Goal: Task Accomplishment & Management: Manage account settings

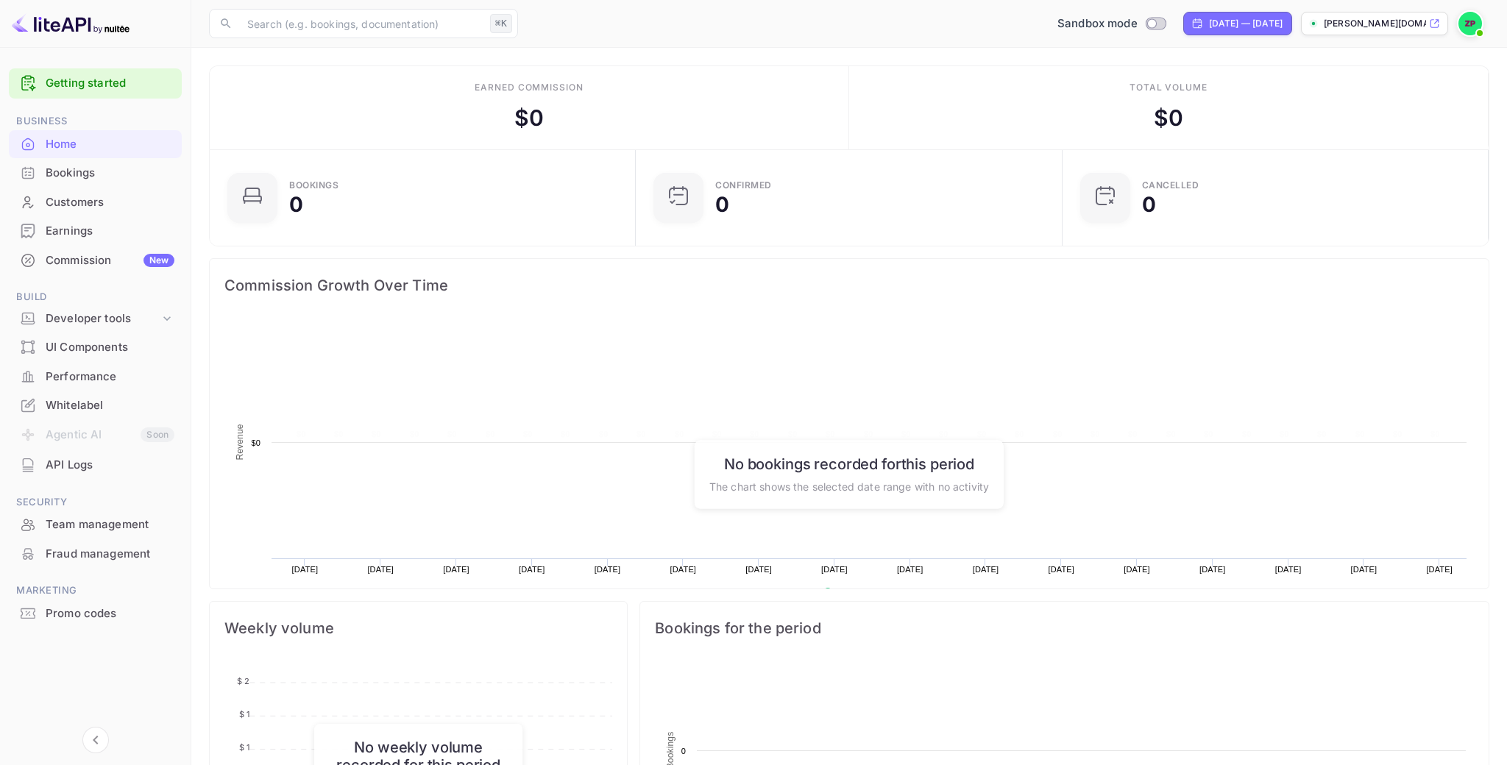
scroll to position [239, 418]
click at [108, 266] on div "Commission New" at bounding box center [110, 260] width 129 height 17
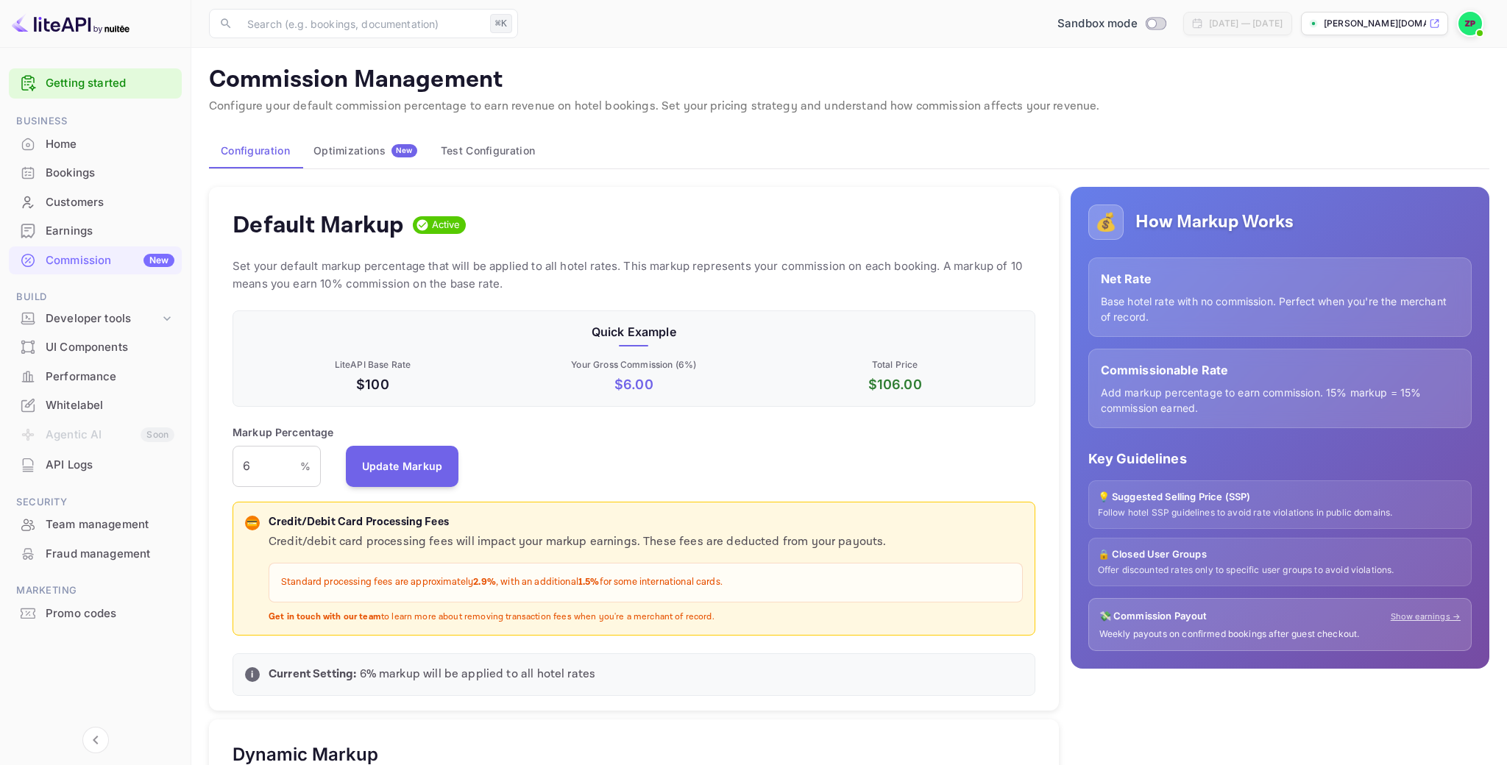
click at [379, 155] on div "Optimizations New" at bounding box center [366, 150] width 104 height 13
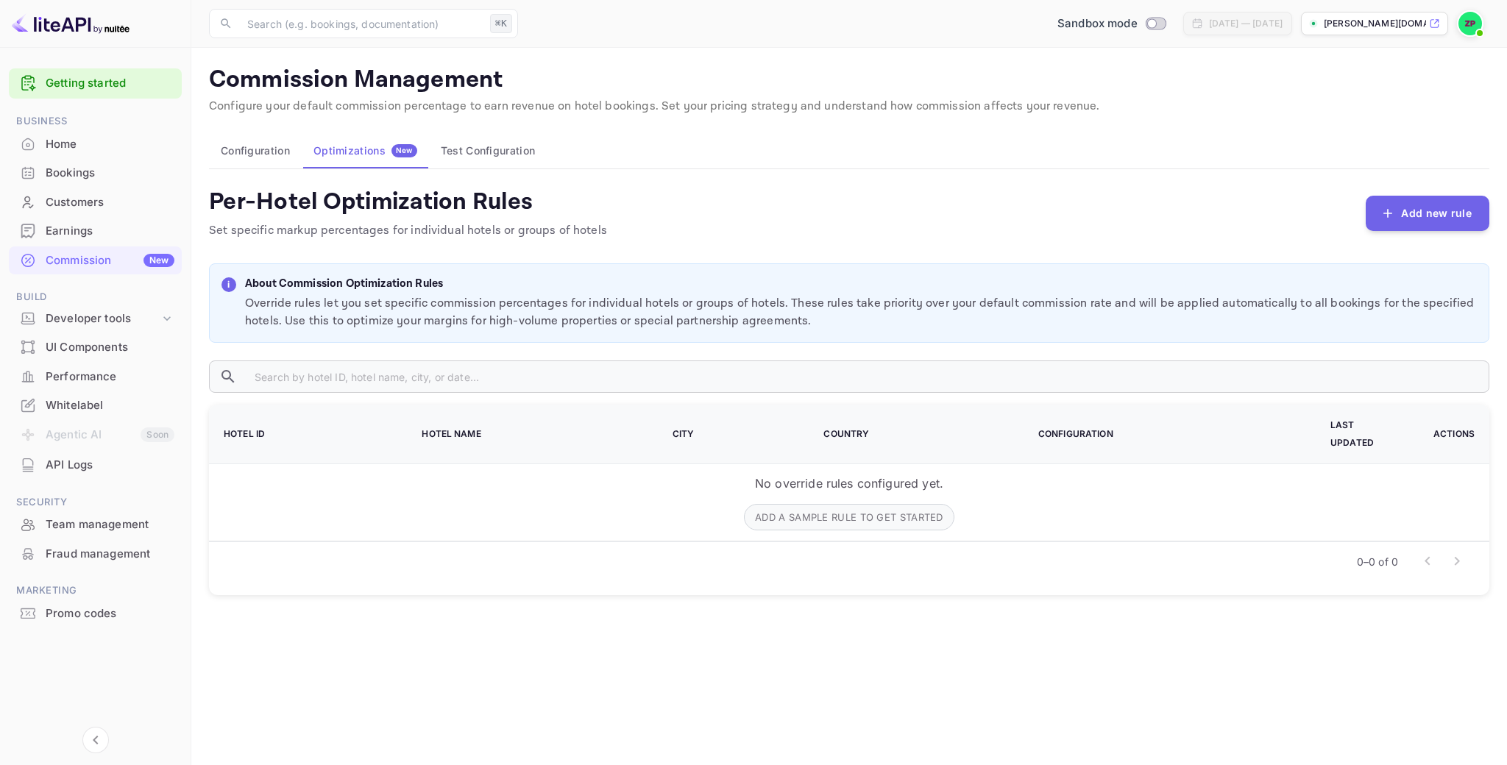
click at [475, 153] on button "Test Configuration" at bounding box center [488, 150] width 118 height 35
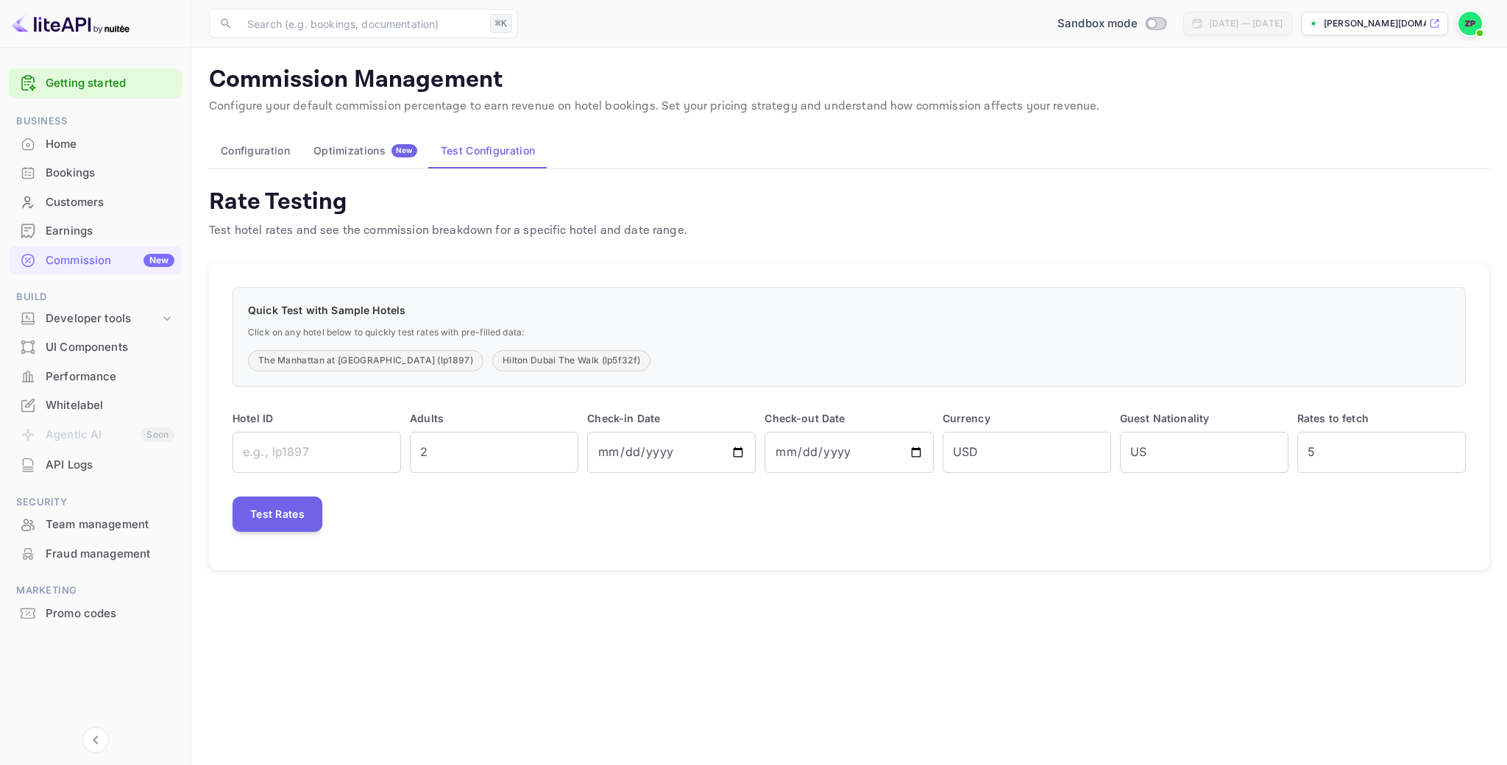
click at [255, 147] on button "Configuration" at bounding box center [255, 150] width 93 height 35
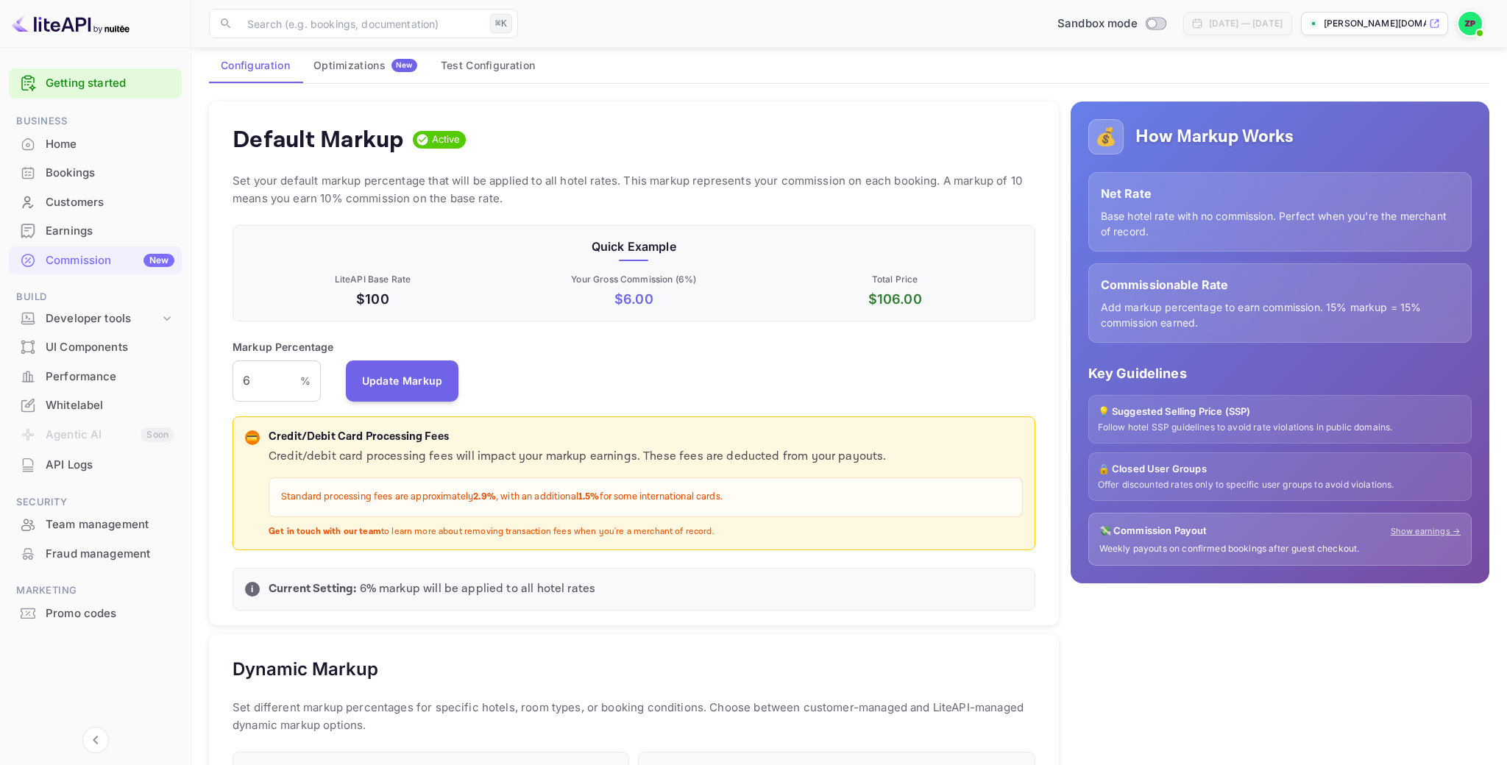
scroll to position [86, 0]
click at [118, 314] on div "Developer tools" at bounding box center [103, 319] width 114 height 17
click at [131, 361] on link "API Keys" at bounding box center [101, 365] width 138 height 15
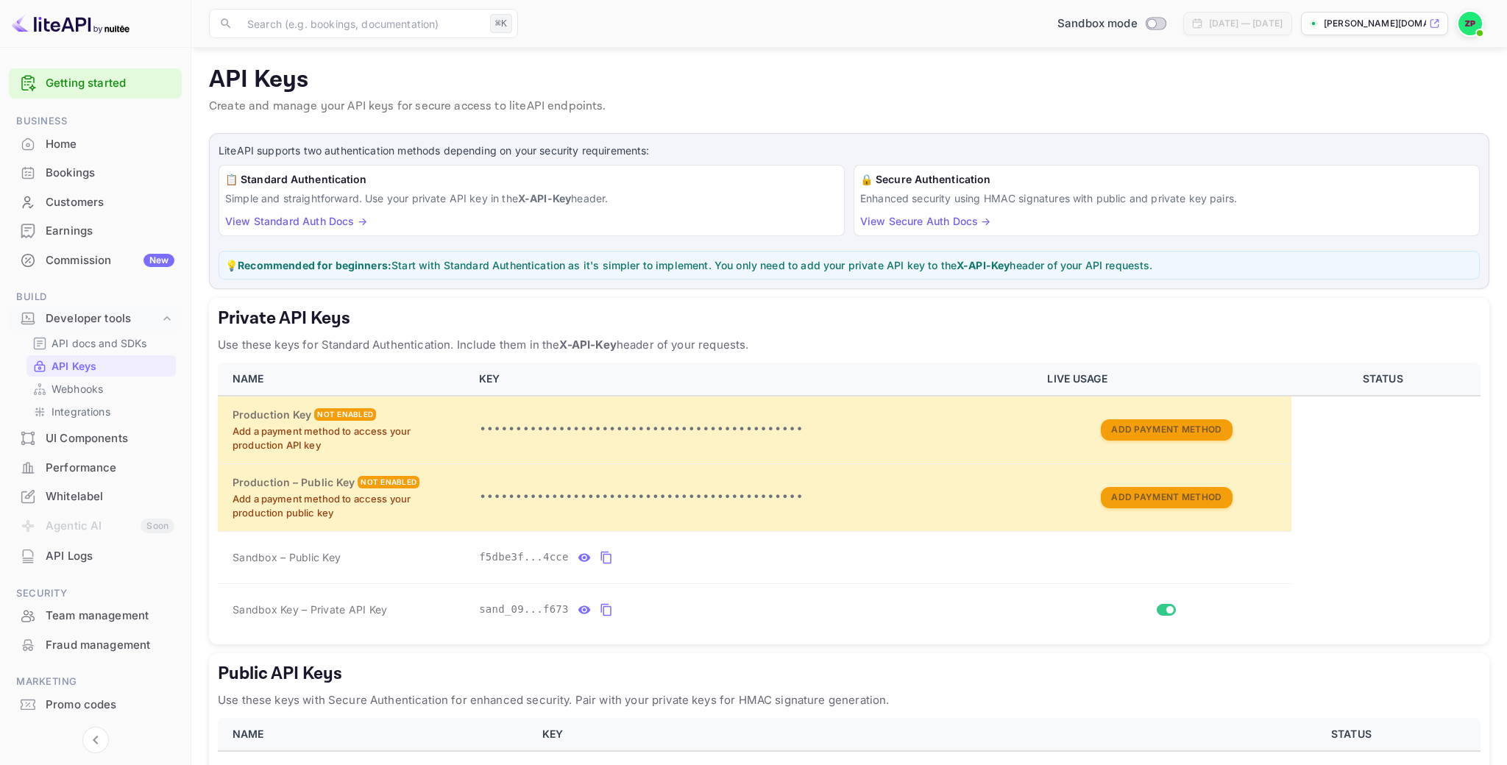
scroll to position [118, 0]
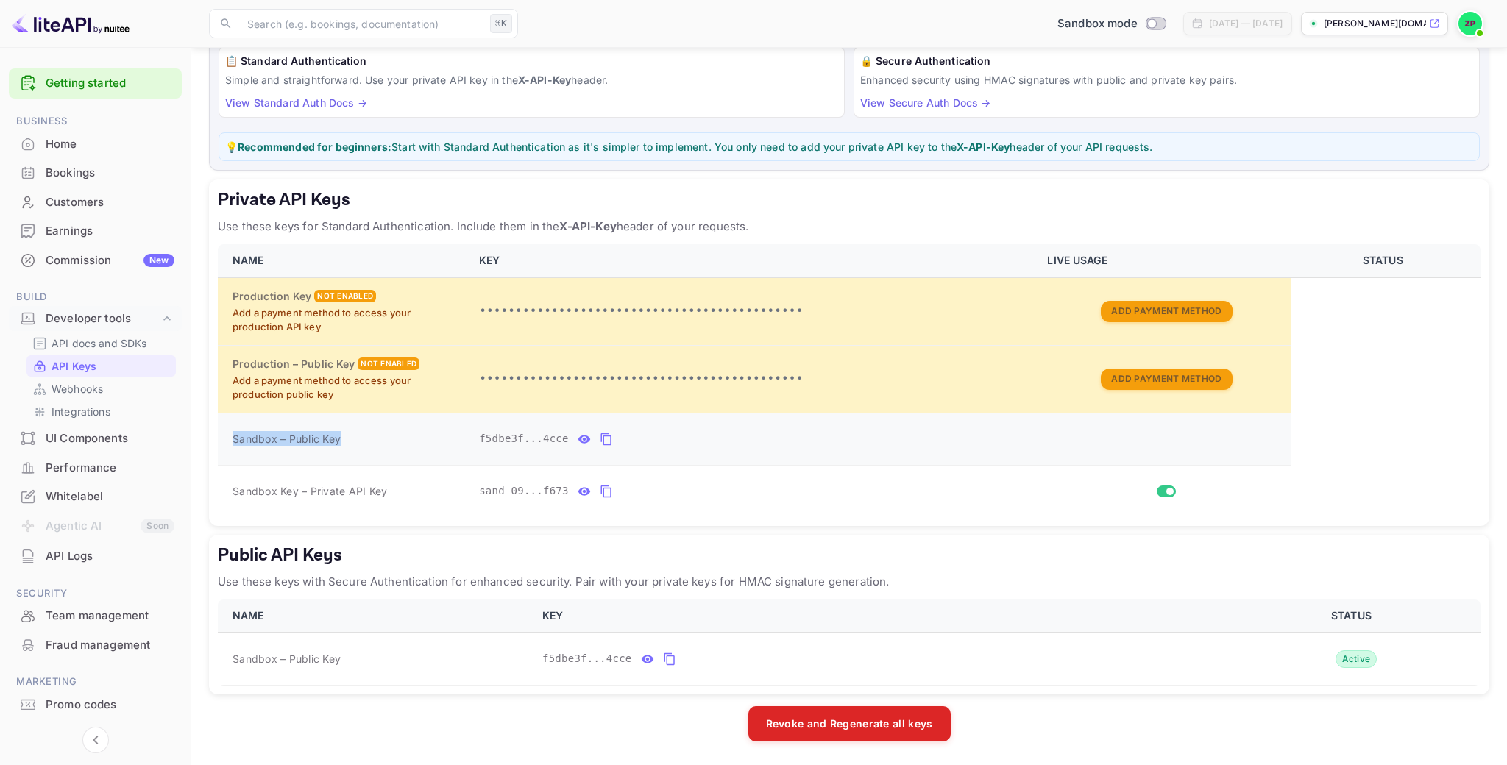
drag, startPoint x: 236, startPoint y: 434, endPoint x: 403, endPoint y: 435, distance: 167.1
click at [403, 434] on div "Sandbox – Public Key" at bounding box center [347, 438] width 229 height 15
click at [403, 435] on div "Sandbox – Public Key" at bounding box center [347, 438] width 229 height 15
click at [293, 445] on span "Sandbox – Public Key" at bounding box center [287, 438] width 108 height 15
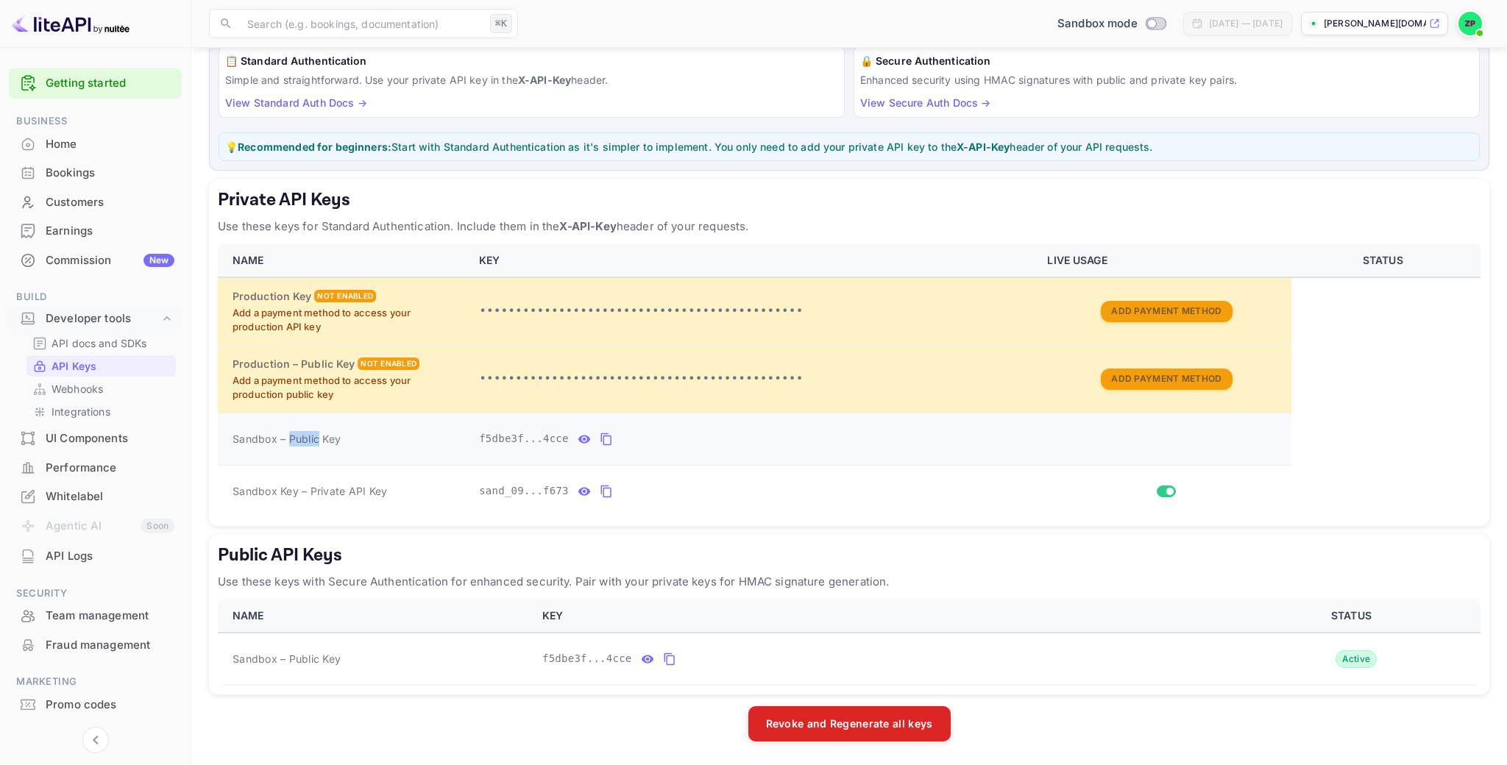
click at [293, 445] on span "Sandbox – Public Key" at bounding box center [287, 438] width 108 height 15
click at [347, 479] on td "Sandbox Key – Private API Key" at bounding box center [344, 491] width 252 height 52
click at [305, 439] on span "Sandbox – Public Key" at bounding box center [287, 438] width 108 height 15
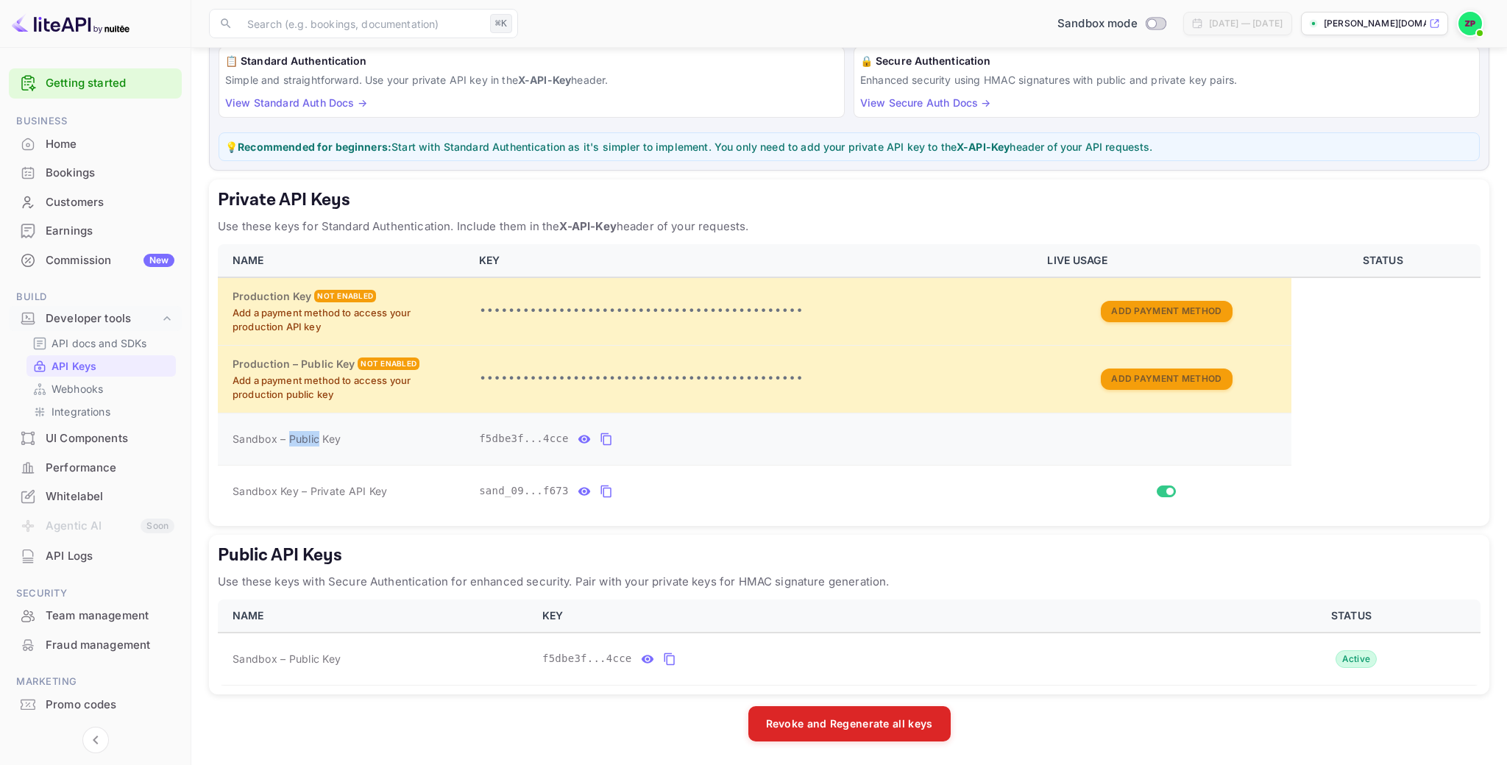
click at [305, 439] on span "Sandbox – Public Key" at bounding box center [287, 438] width 108 height 15
click at [337, 442] on span "Sandbox – Public Key" at bounding box center [287, 438] width 108 height 15
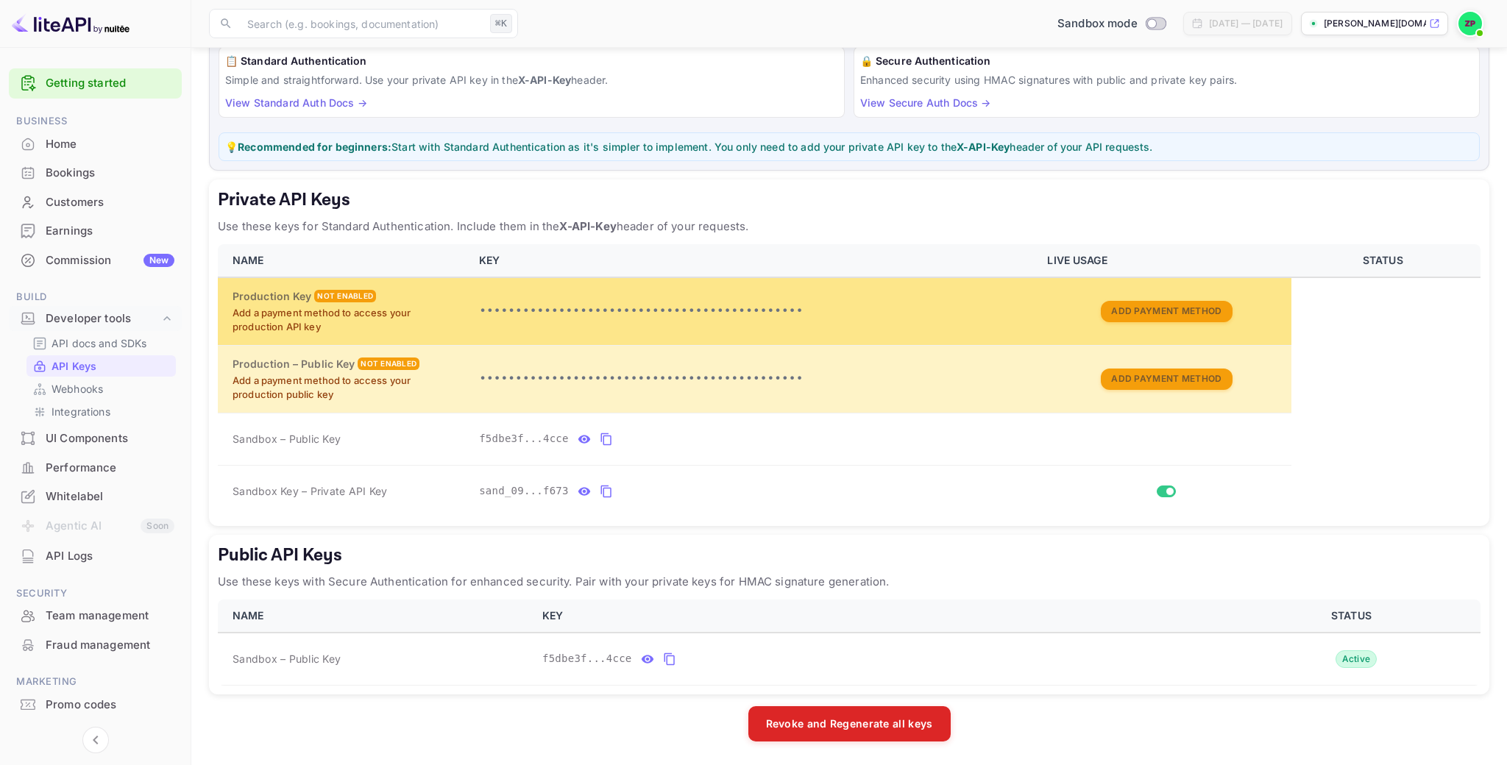
click at [369, 297] on div "Not enabled" at bounding box center [345, 296] width 62 height 13
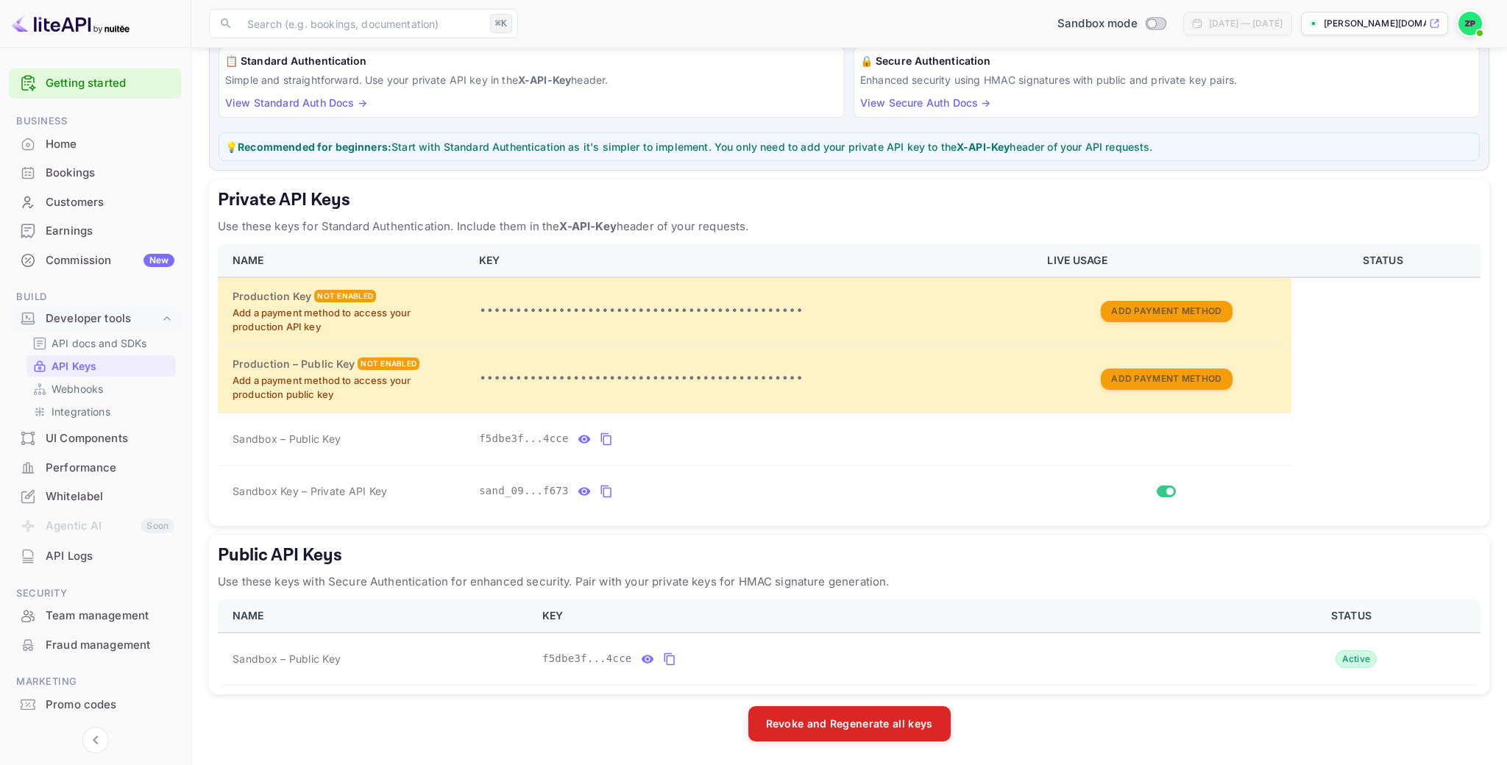
scroll to position [0, 0]
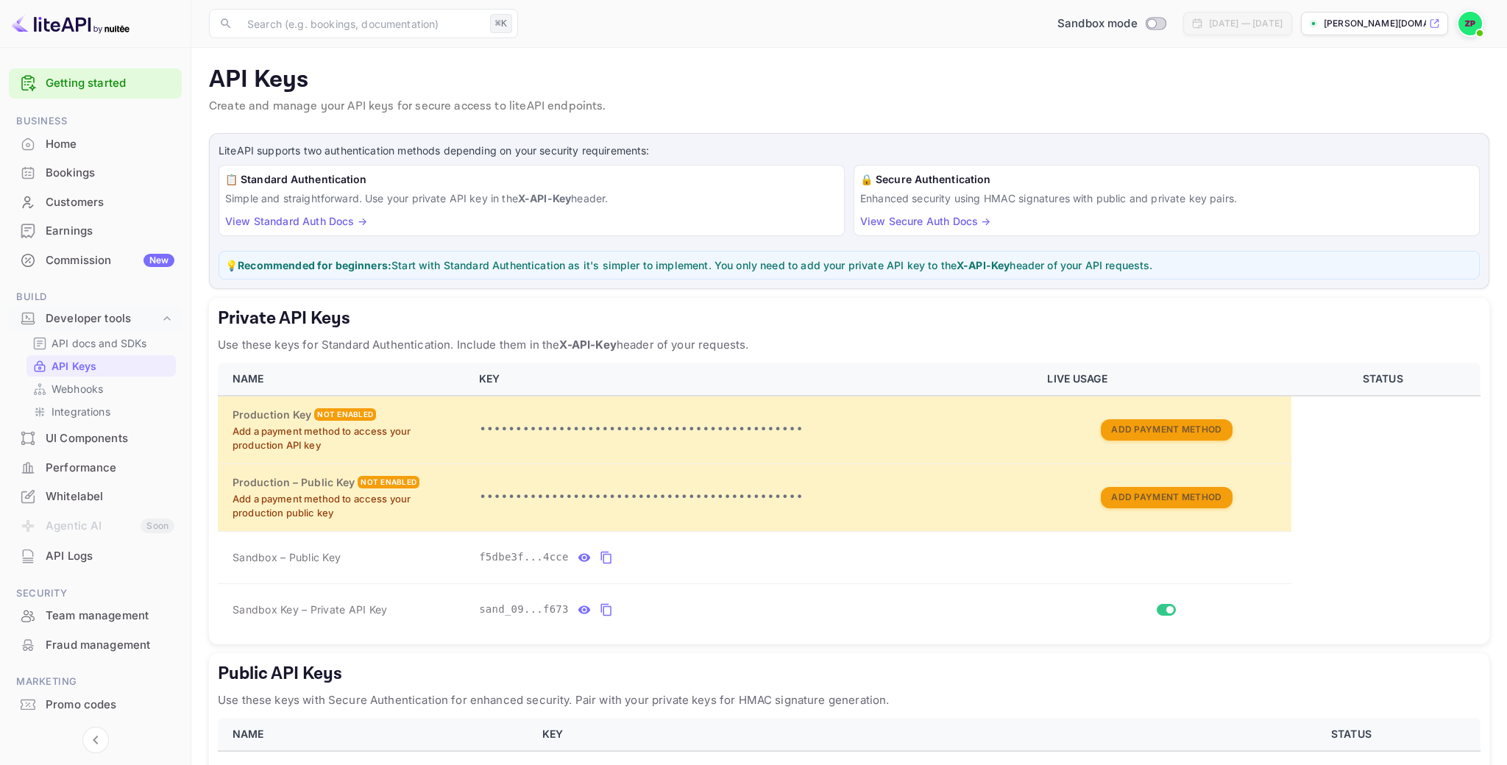
click at [1394, 30] on div "[PERSON_NAME][DOMAIN_NAME]..." at bounding box center [1374, 24] width 147 height 24
click at [1476, 21] on img at bounding box center [1471, 24] width 24 height 24
click at [1385, 145] on div "Logout" at bounding box center [1399, 152] width 169 height 35
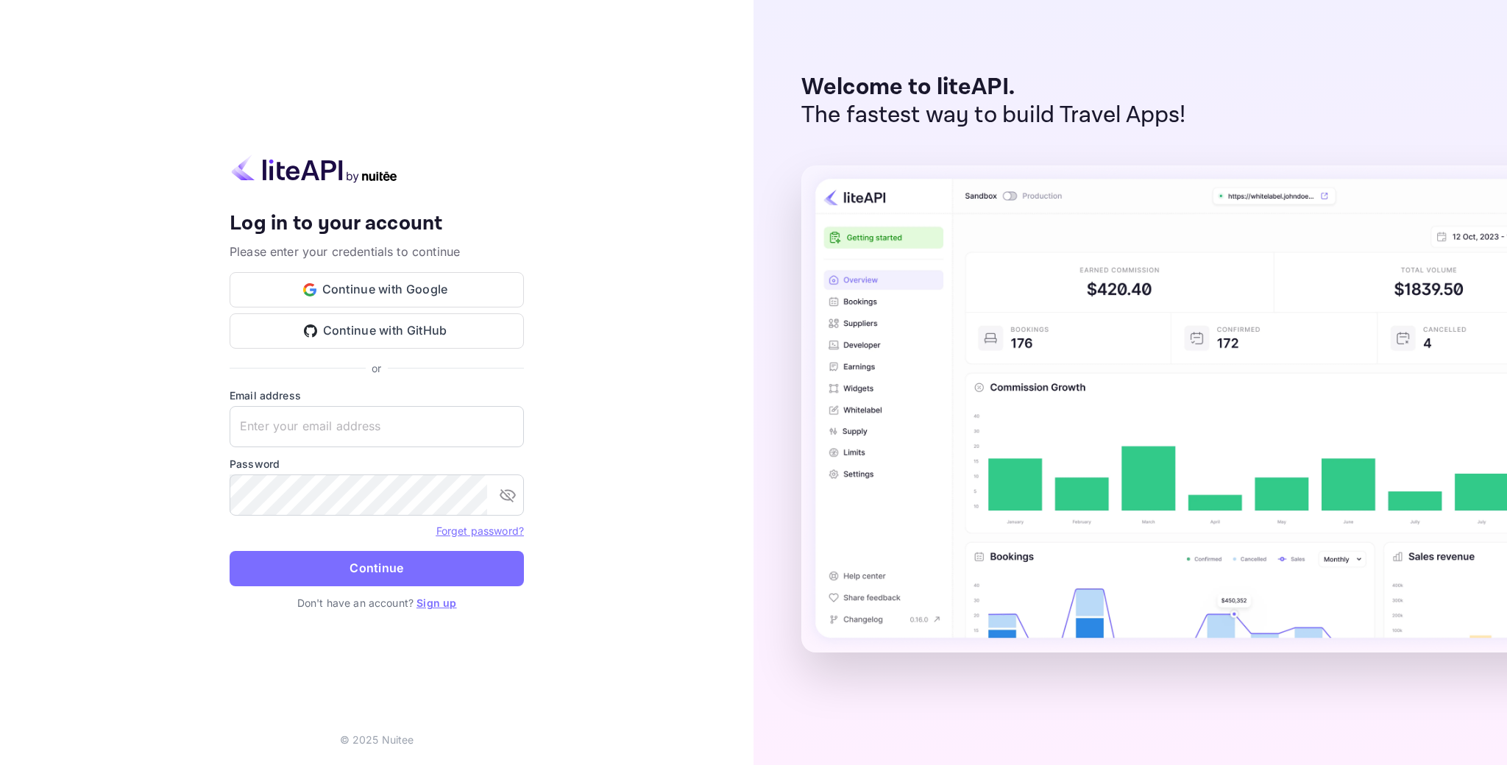
click at [445, 601] on link "Sign up" at bounding box center [437, 603] width 40 height 13
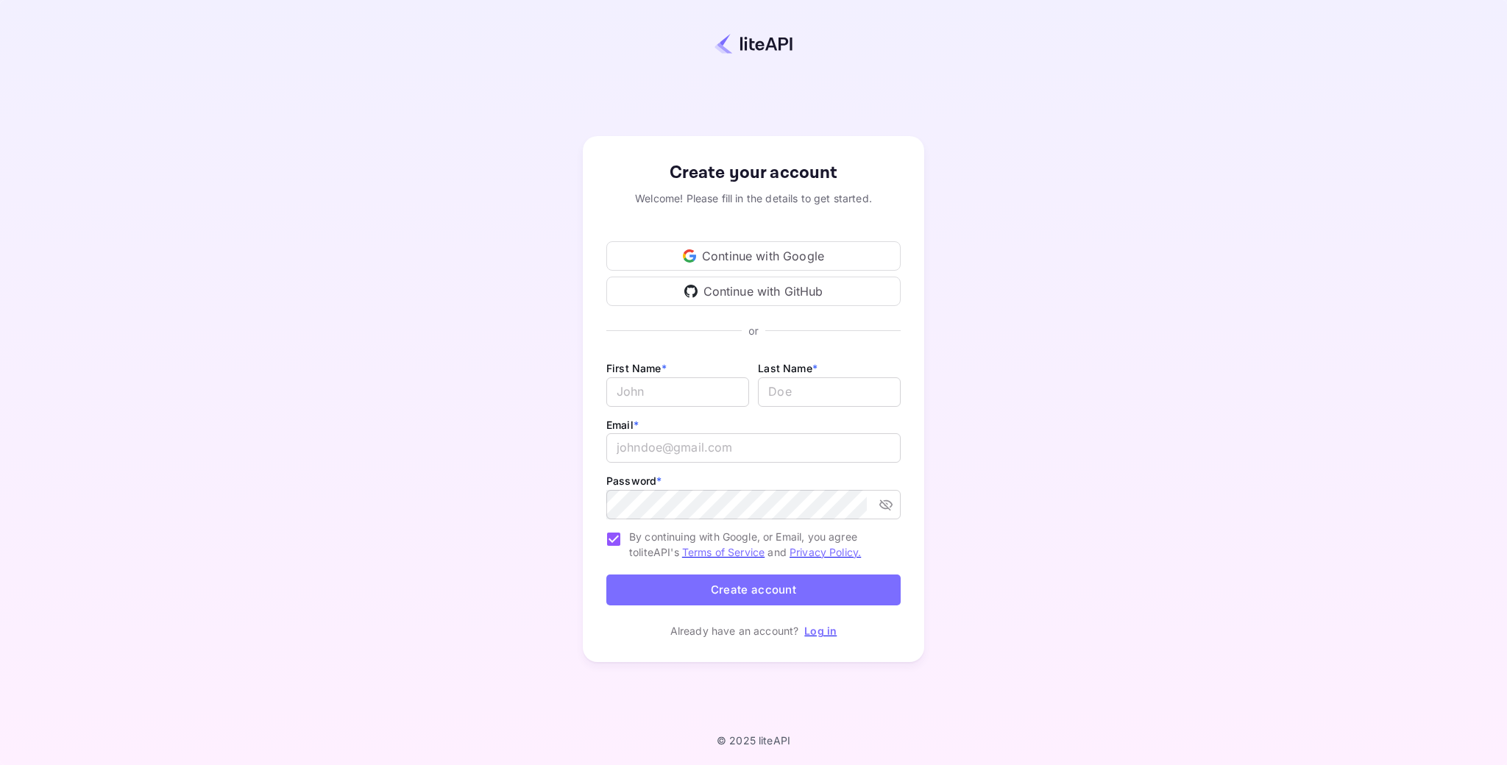
click at [740, 256] on div "Continue with Google" at bounding box center [753, 255] width 294 height 29
click at [841, 264] on div "Continue with Google" at bounding box center [753, 255] width 294 height 29
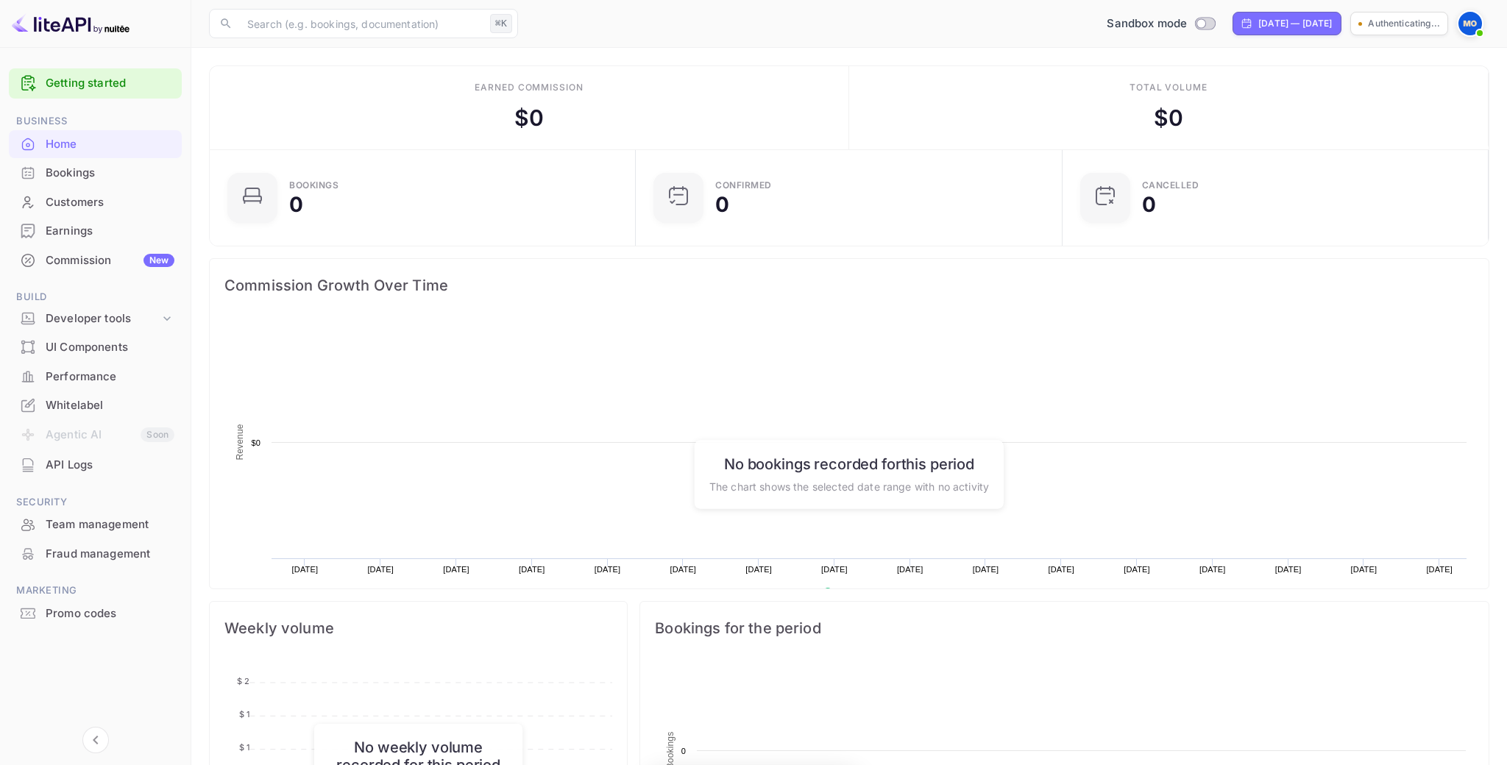
scroll to position [239, 418]
